Goal: Task Accomplishment & Management: Use online tool/utility

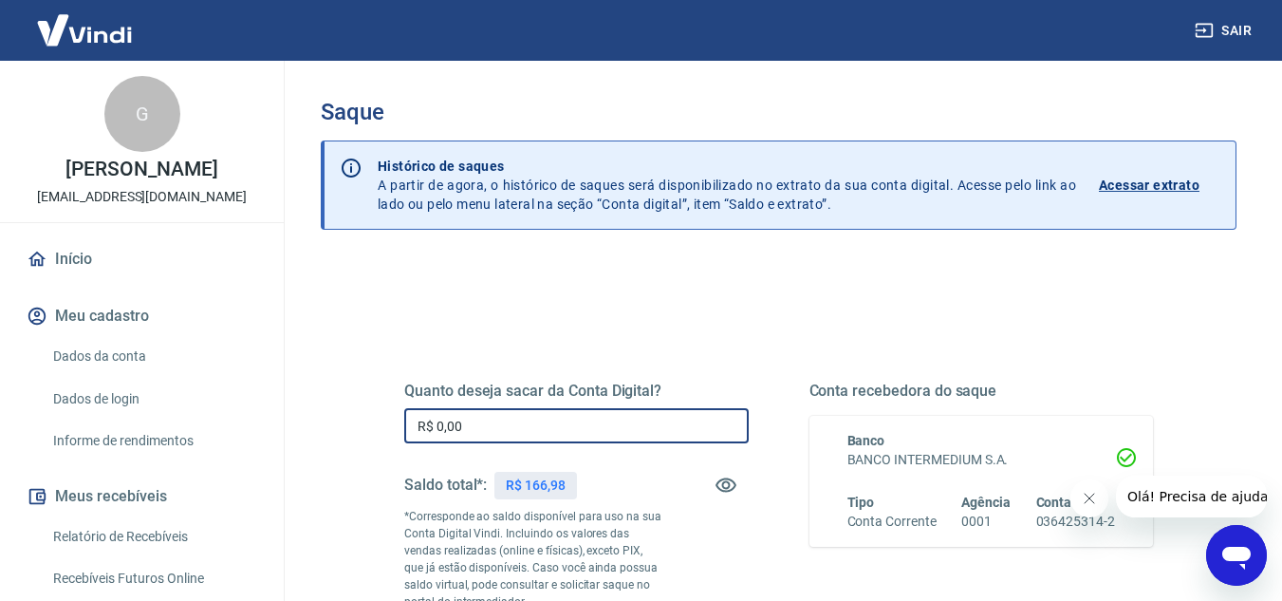
click at [528, 430] on input "R$ 0,00" at bounding box center [576, 425] width 344 height 35
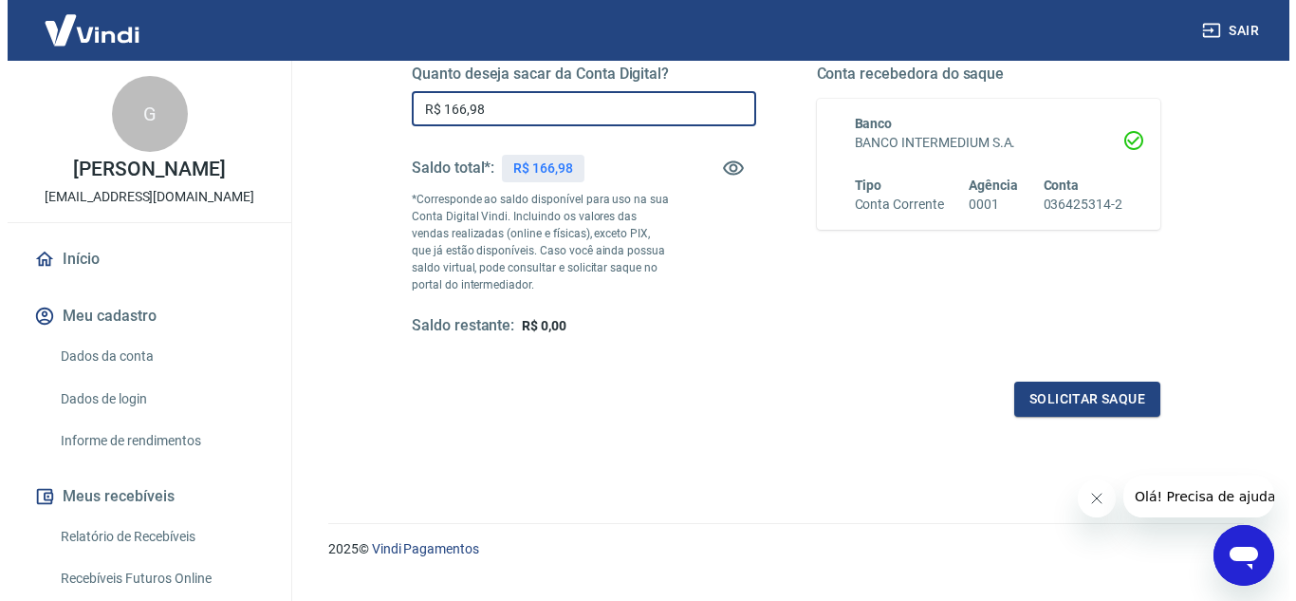
scroll to position [325, 0]
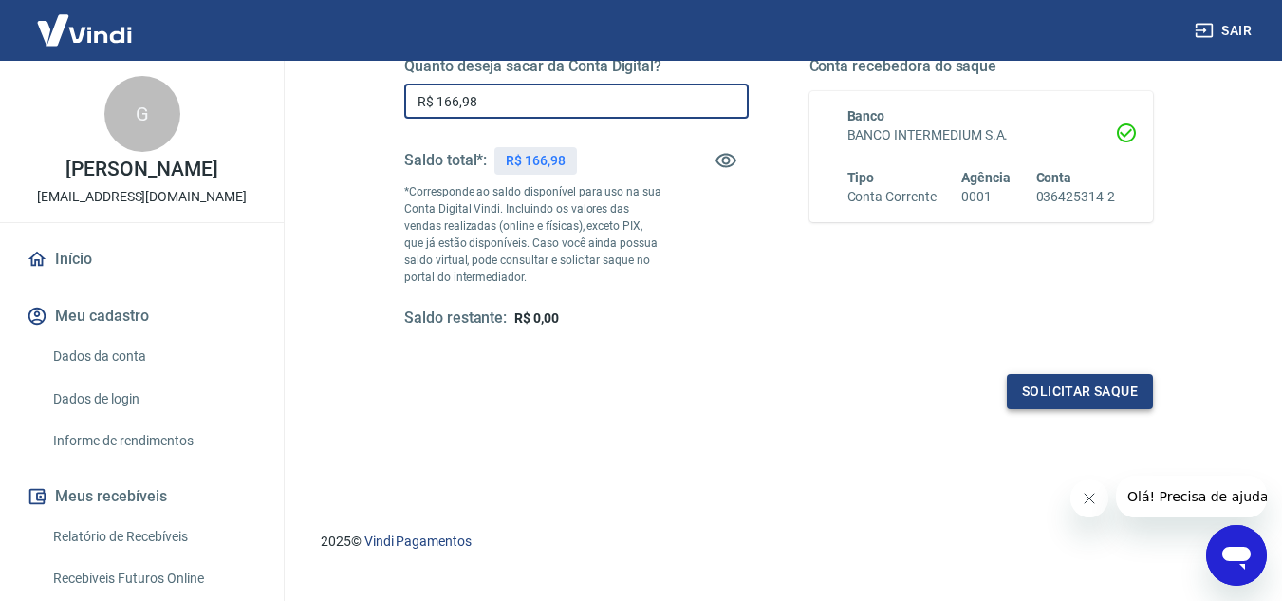
type input "R$ 166,98"
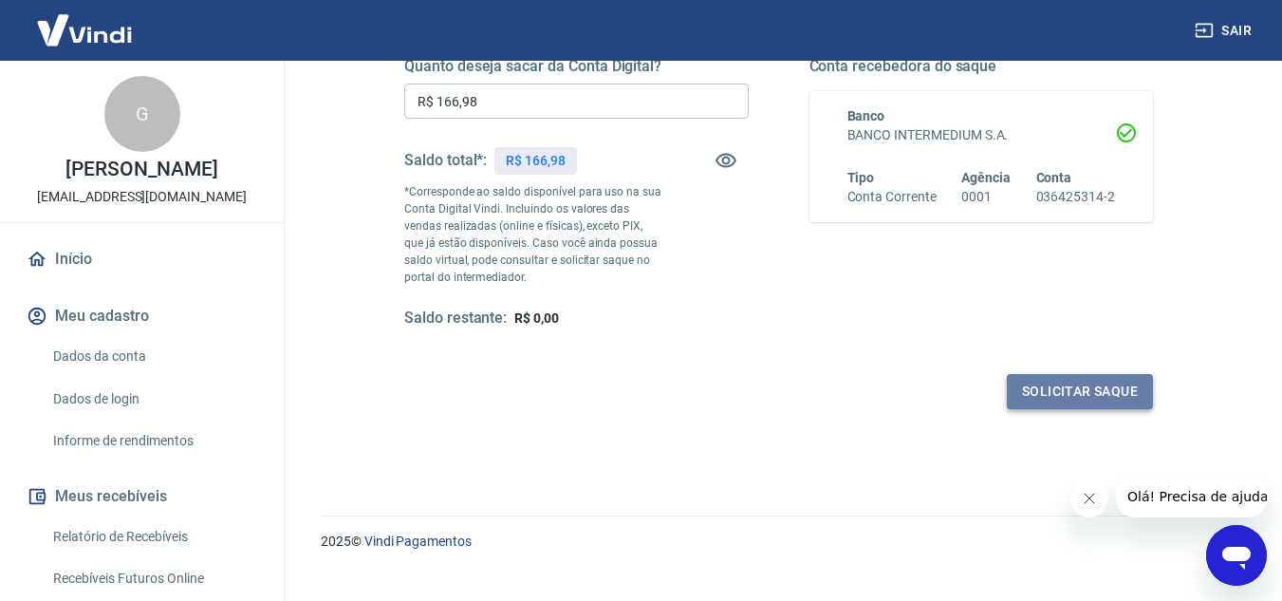
click at [1093, 380] on button "Solicitar saque" at bounding box center [1080, 391] width 146 height 35
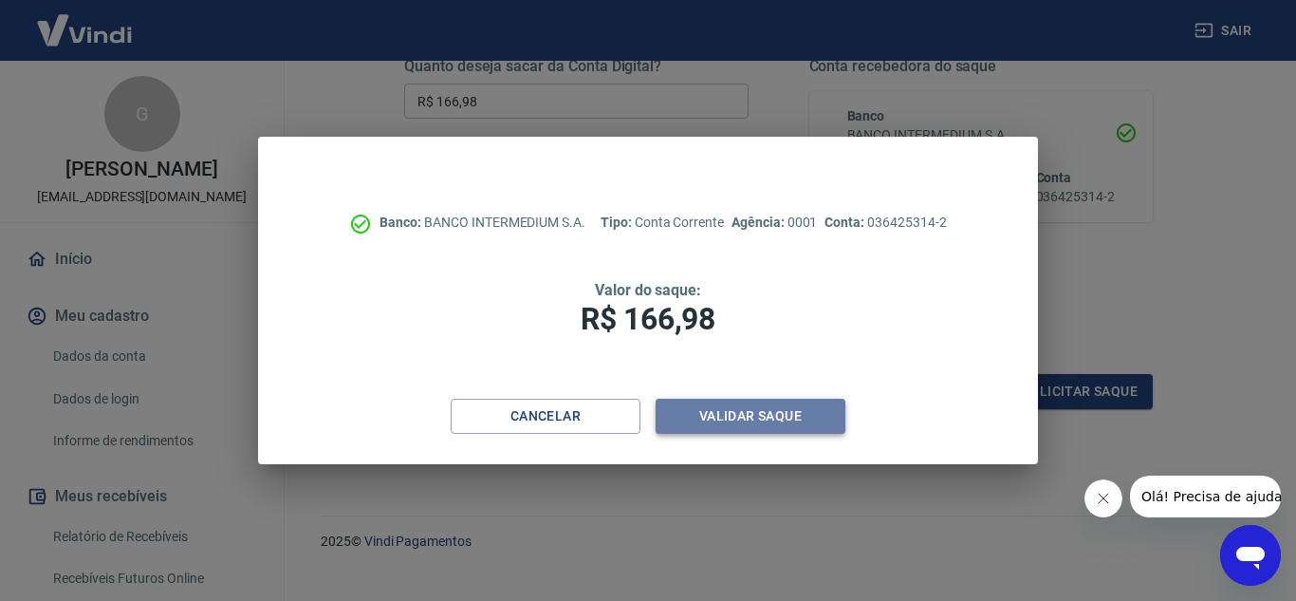
click at [785, 415] on button "Validar saque" at bounding box center [751, 416] width 190 height 35
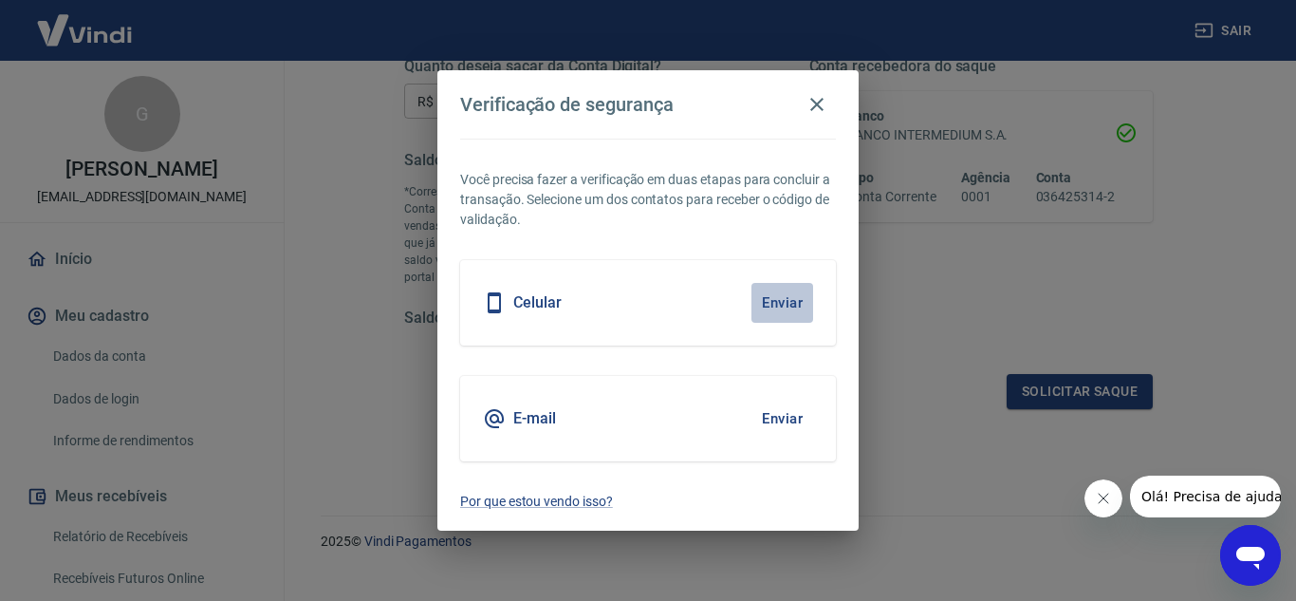
click at [768, 303] on button "Enviar" at bounding box center [783, 303] width 62 height 40
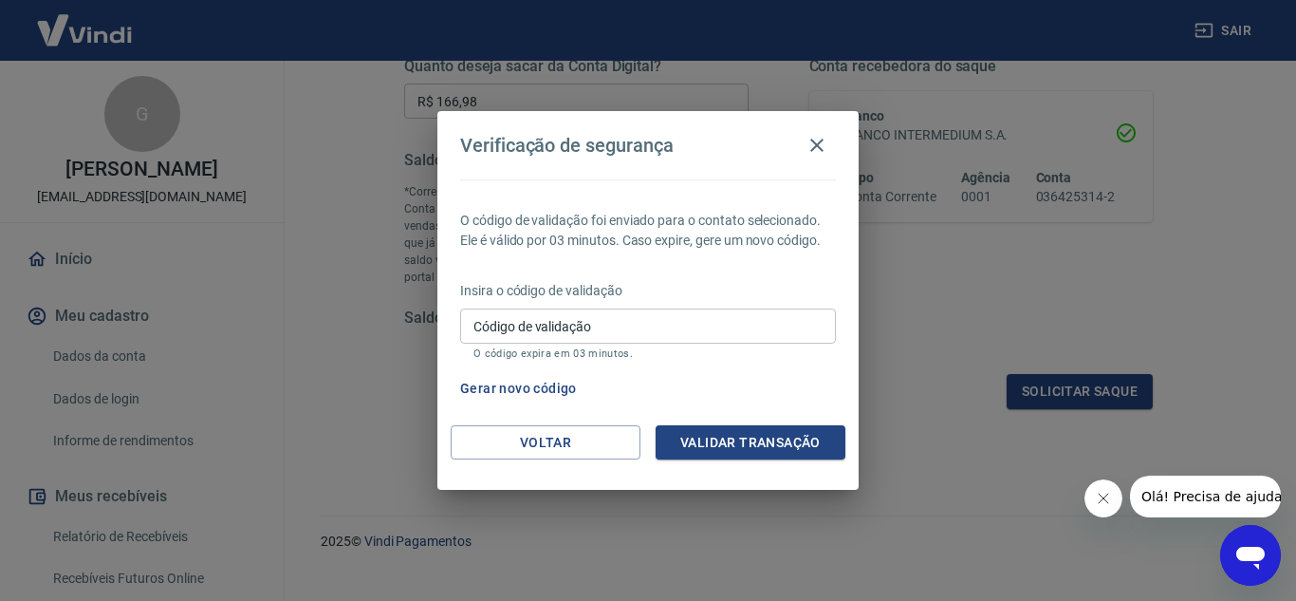
click at [768, 303] on div "Insira o código de validação Código de validação Código de validação O código e…" at bounding box center [648, 322] width 376 height 83
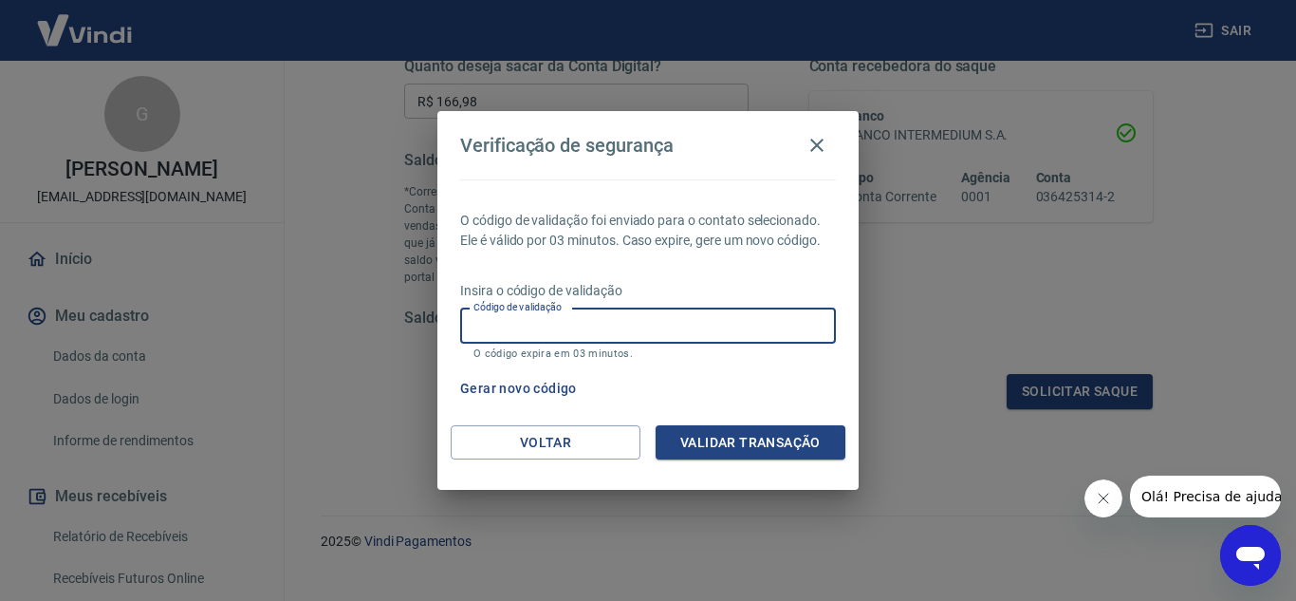
click at [571, 336] on input "Código de validação" at bounding box center [648, 325] width 376 height 35
type input "600331"
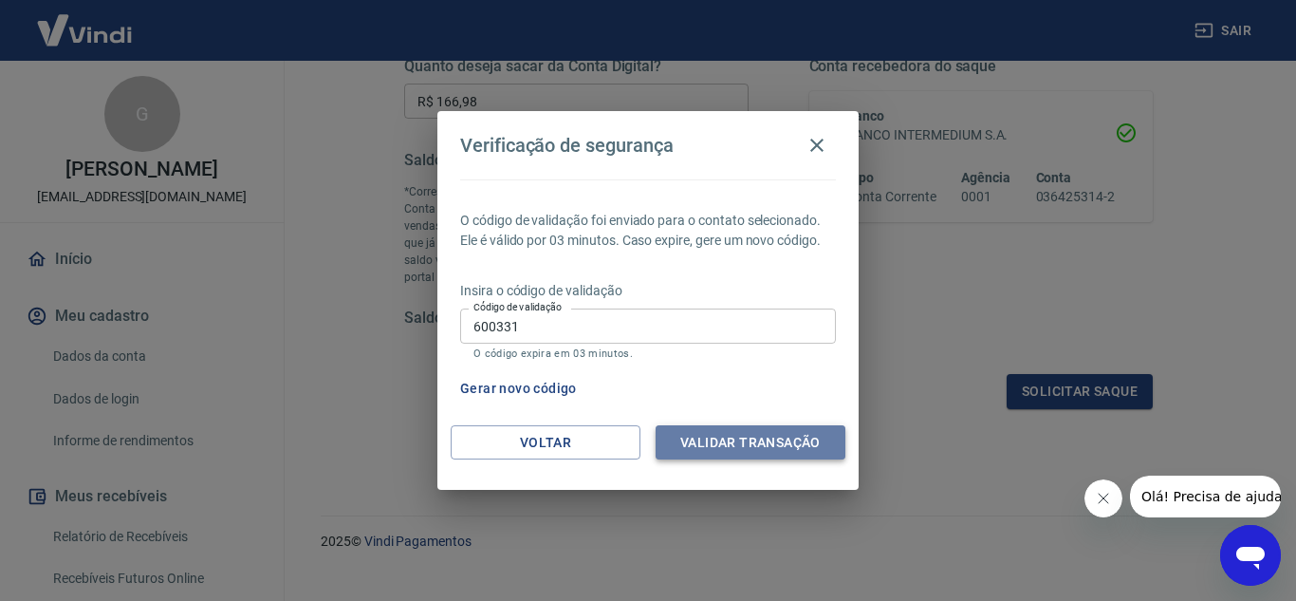
click at [787, 437] on button "Validar transação" at bounding box center [751, 442] width 190 height 35
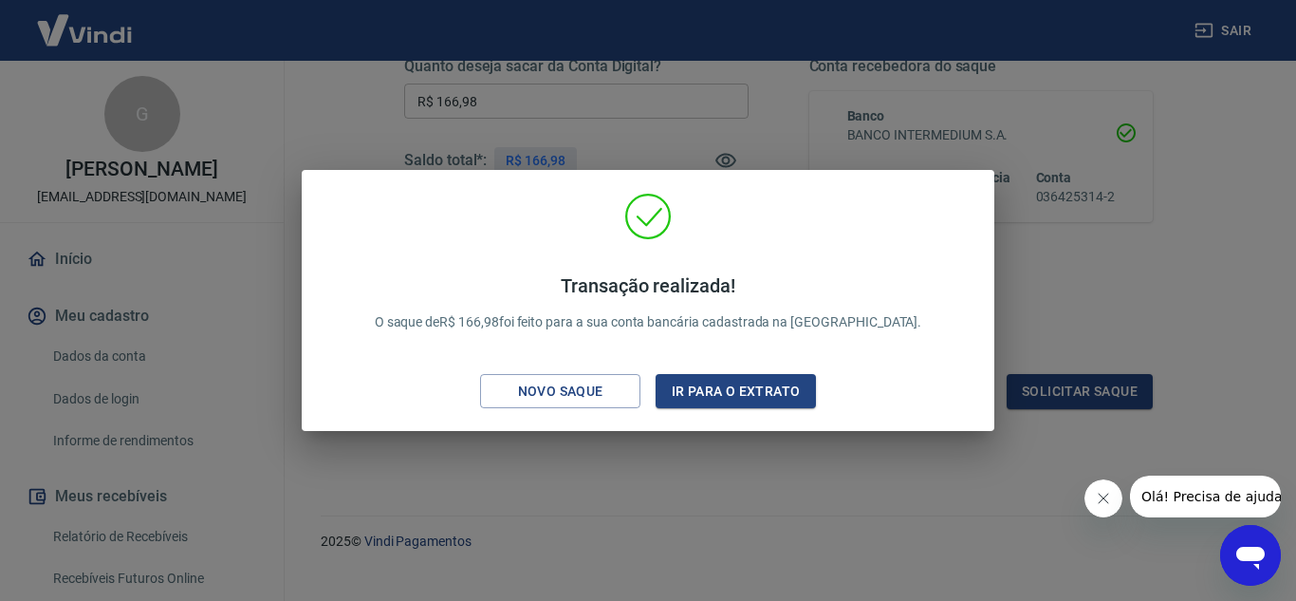
click at [787, 437] on div "Transação realizada! O saque de R$ 166,98 foi feito para a sua conta bancária c…" at bounding box center [648, 300] width 1296 height 601
